Goal: Information Seeking & Learning: Check status

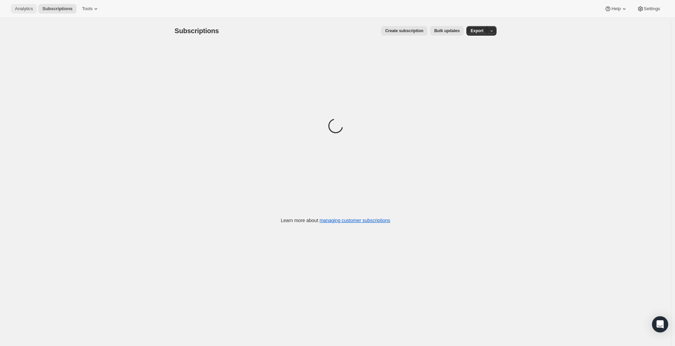
click at [20, 5] on button "Analytics" at bounding box center [24, 8] width 26 height 9
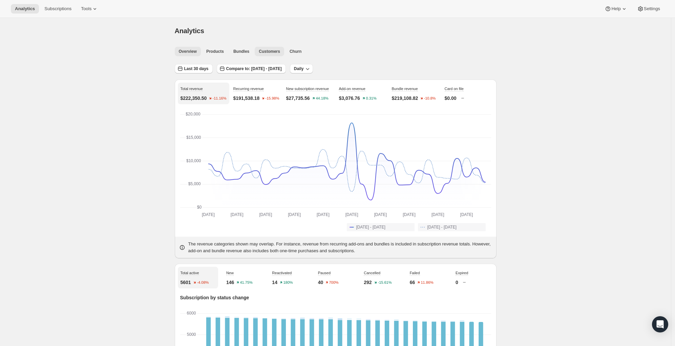
click at [272, 53] on span "Customers" at bounding box center [269, 51] width 21 height 5
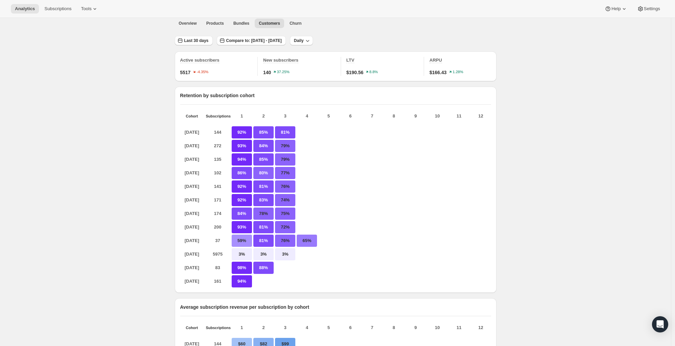
scroll to position [82, 0]
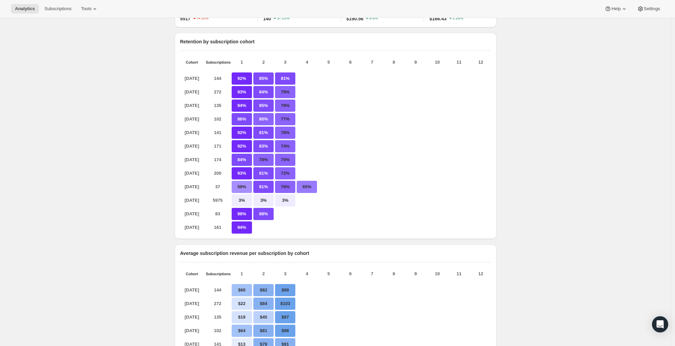
click at [253, 45] on p "Retention by subscription cohort" at bounding box center [335, 41] width 311 height 7
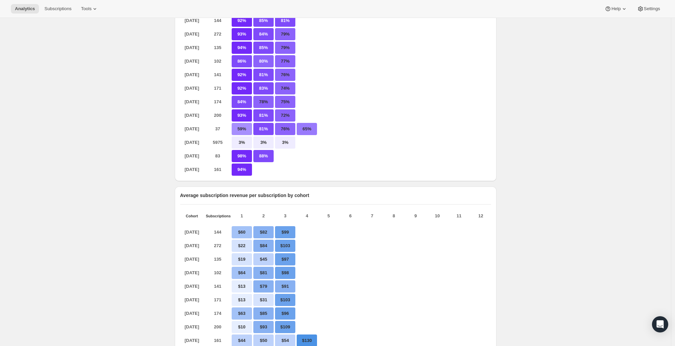
scroll to position [112, 0]
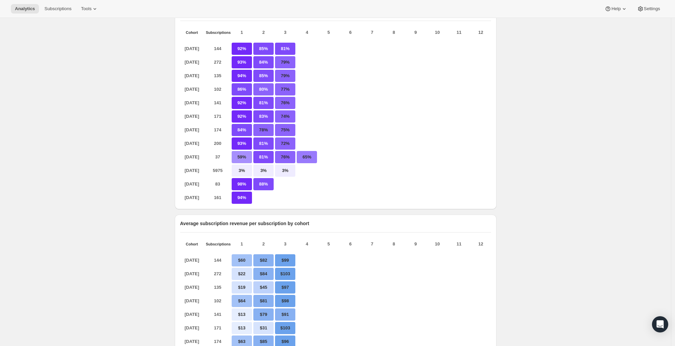
click at [277, 122] on p "74%" at bounding box center [285, 116] width 20 height 12
click at [283, 120] on p "74%" at bounding box center [285, 116] width 20 height 12
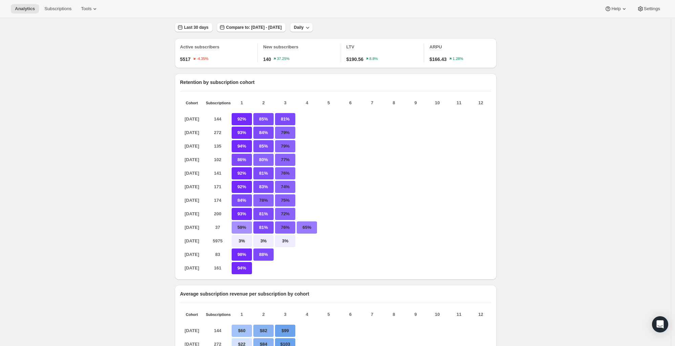
scroll to position [0, 0]
